Goal: Transaction & Acquisition: Purchase product/service

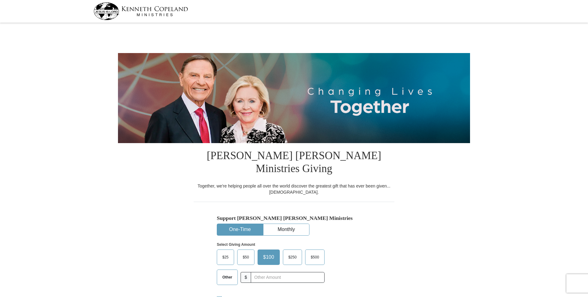
select select "TN"
click at [280, 272] on input "text" at bounding box center [288, 277] width 74 height 11
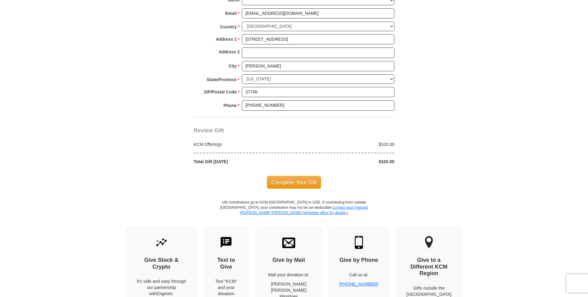
scroll to position [484, 0]
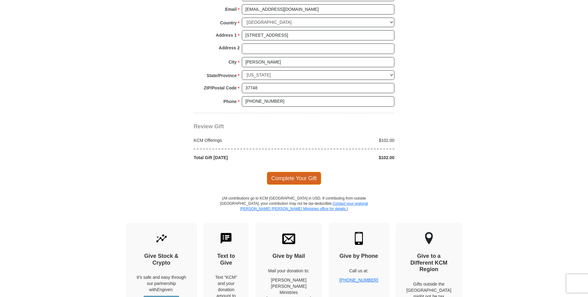
type input "102"
click at [300, 172] on span "Complete Your Gift" at bounding box center [294, 178] width 55 height 13
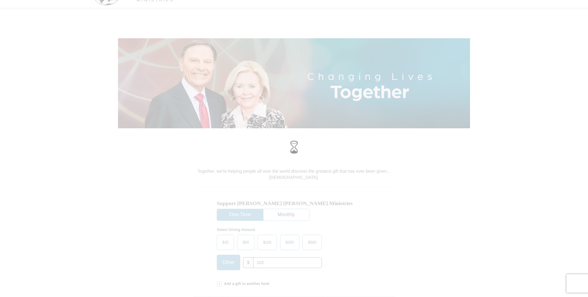
scroll to position [0, 0]
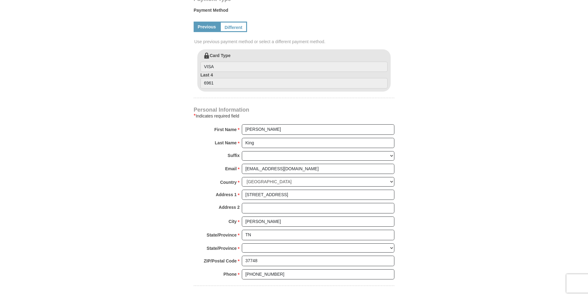
select select "TN"
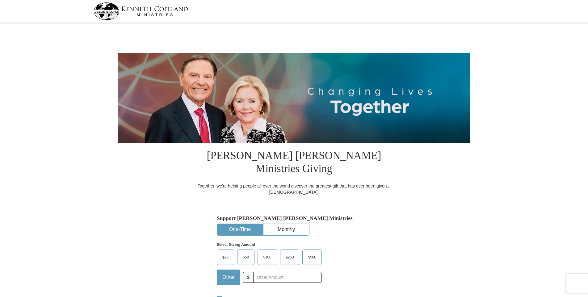
select select "TN"
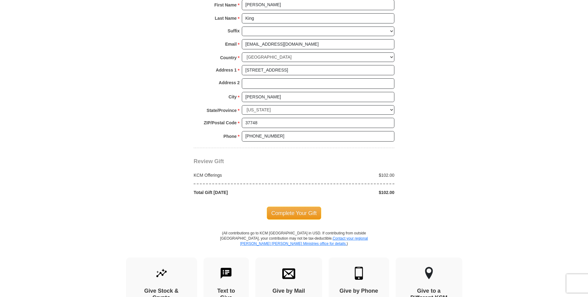
scroll to position [453, 0]
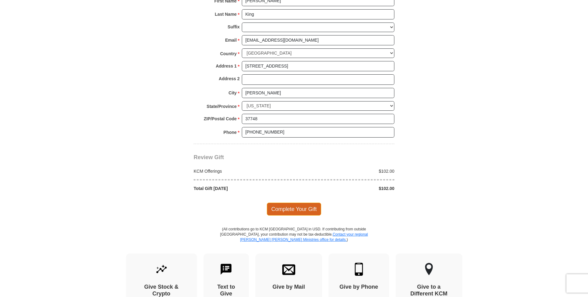
type input "102"
click at [297, 203] on span "Complete Your Gift" at bounding box center [294, 209] width 55 height 13
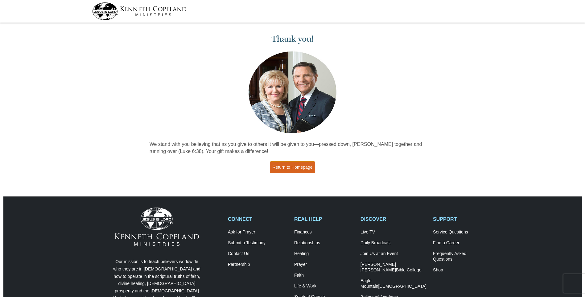
click at [292, 168] on link "Return to Homepage" at bounding box center [293, 167] width 46 height 12
